Goal: Check status: Check status

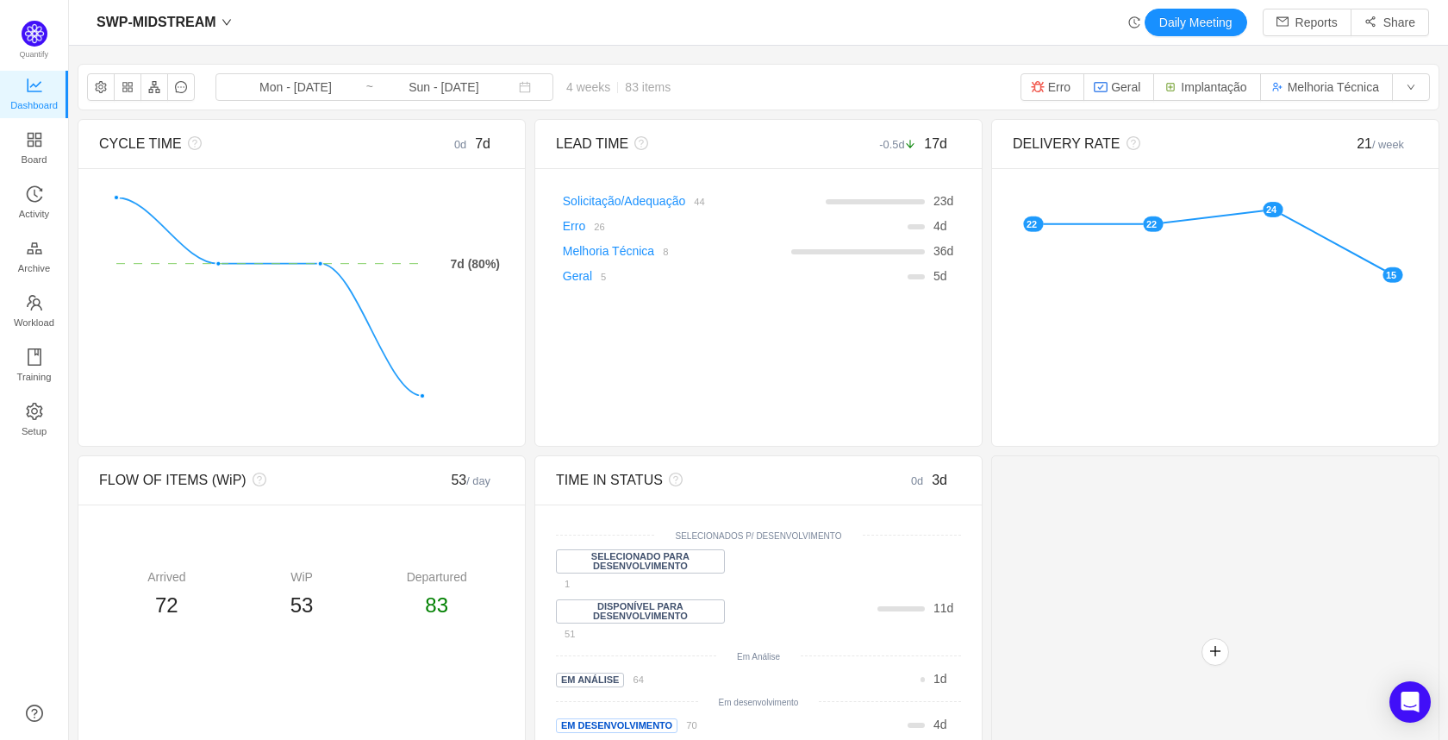
scroll to position [714, 1340]
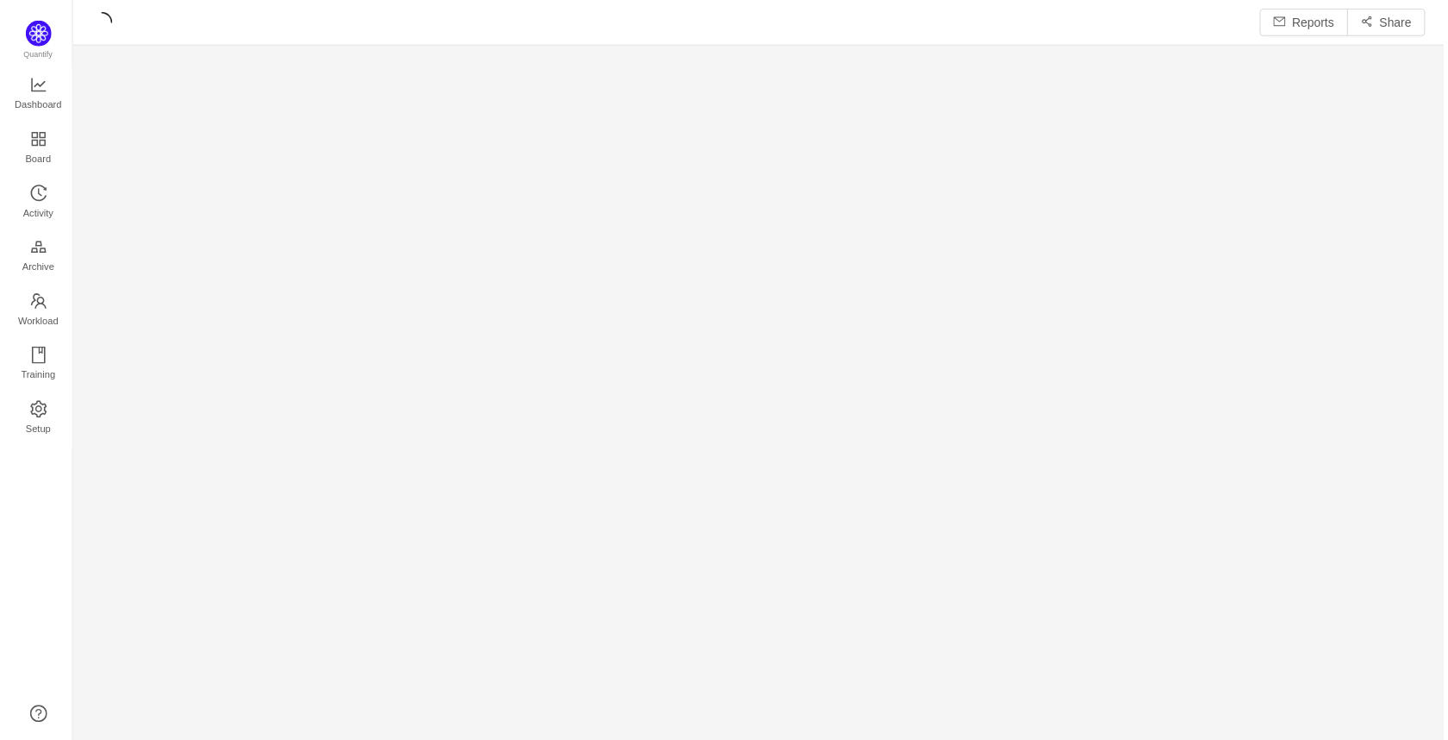
scroll to position [718, 1340]
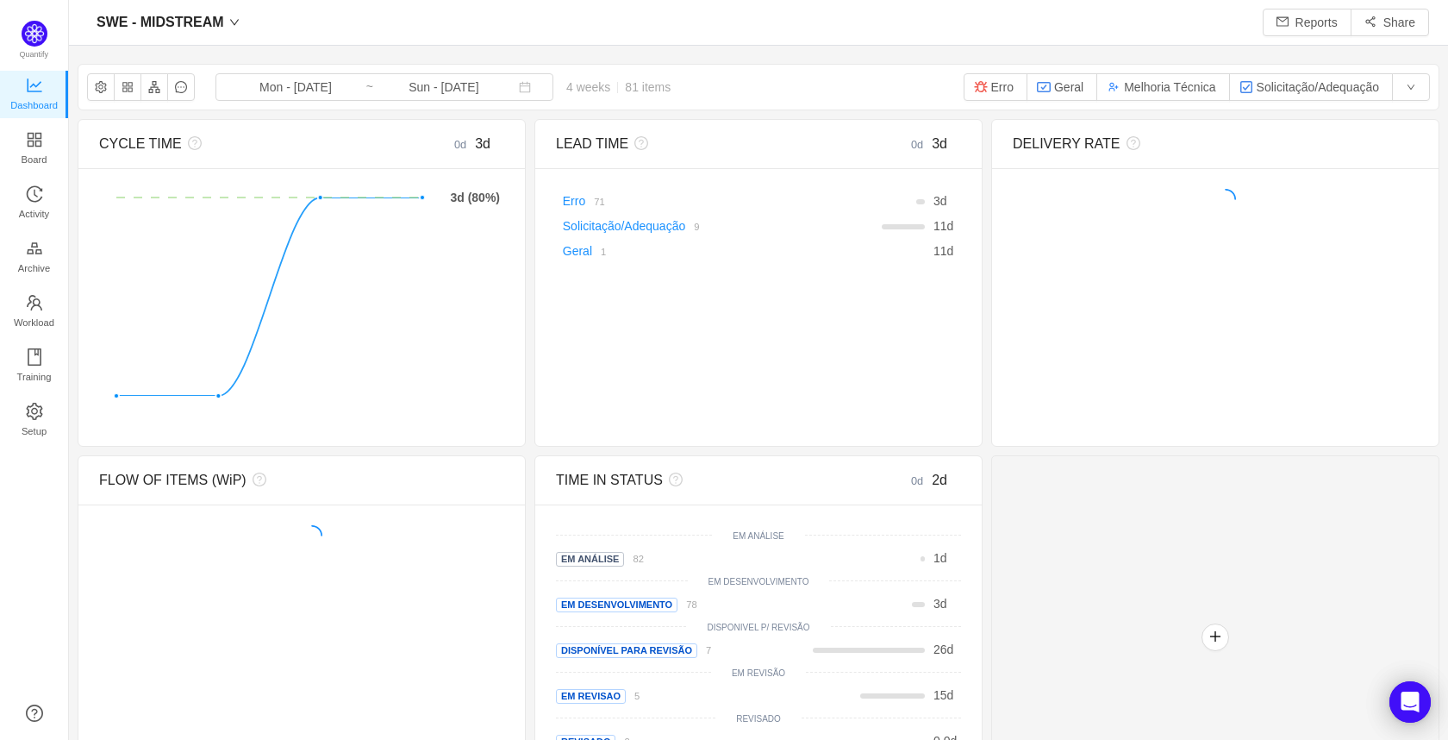
scroll to position [714, 1340]
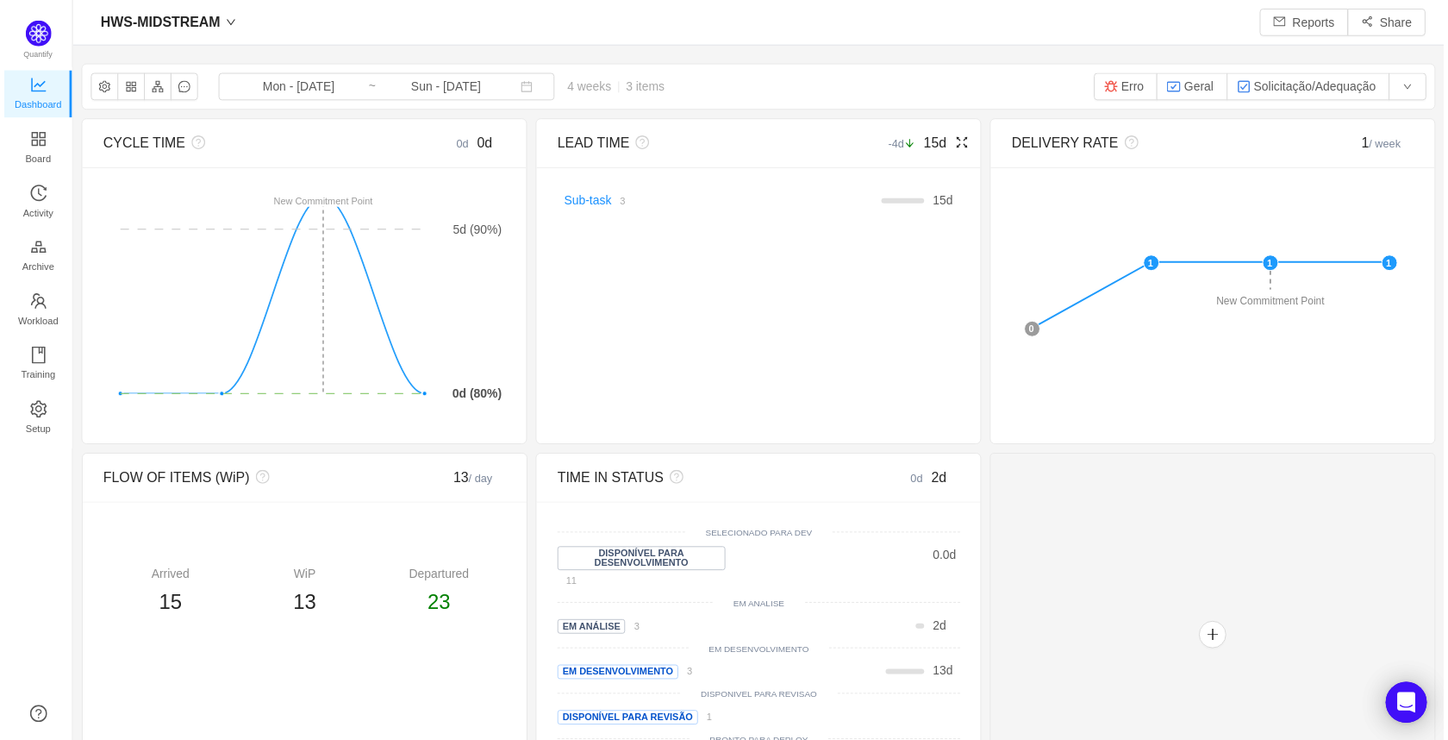
scroll to position [714, 1340]
